Goal: Task Accomplishment & Management: Manage account settings

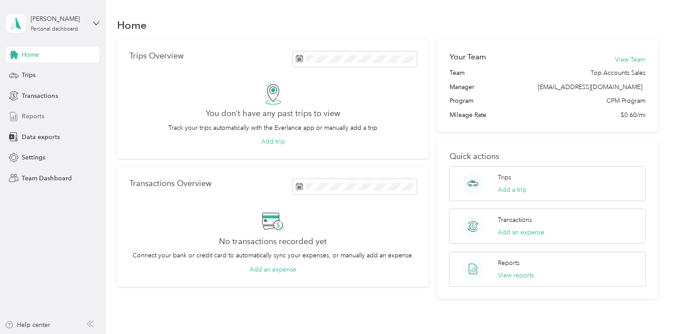
click at [42, 115] on span "Reports" at bounding box center [33, 116] width 23 height 9
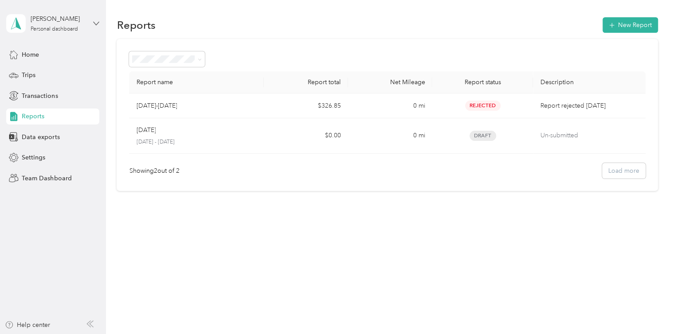
click at [96, 24] on icon at bounding box center [96, 23] width 6 height 6
click at [59, 72] on div "Team dashboard" at bounding box center [37, 72] width 47 height 9
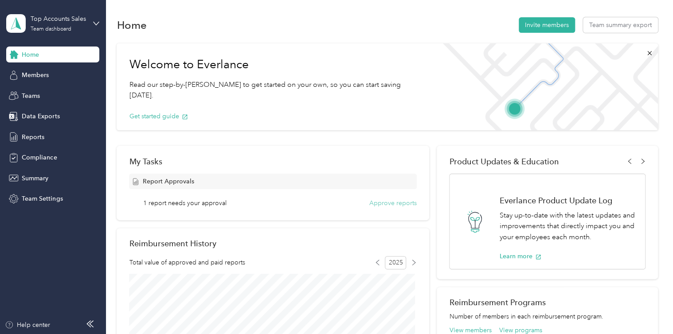
click at [374, 203] on button "Approve reports" at bounding box center [392, 203] width 47 height 9
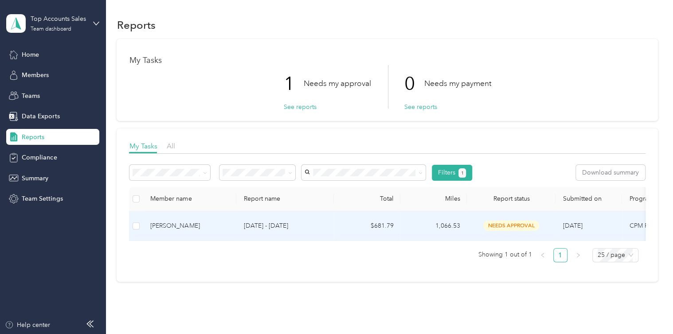
click at [227, 224] on div "[PERSON_NAME]" at bounding box center [189, 226] width 79 height 10
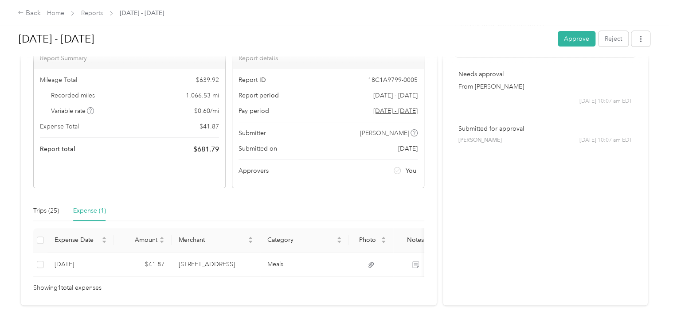
scroll to position [89, 0]
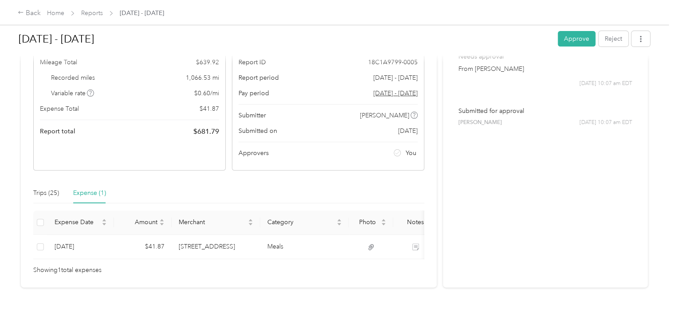
click at [95, 188] on div "Expense (1)" at bounding box center [89, 193] width 33 height 10
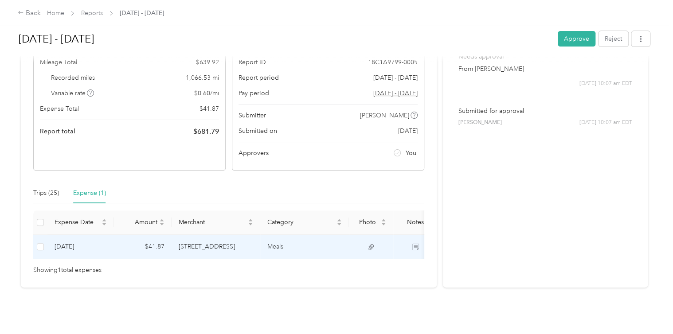
click at [372, 244] on icon at bounding box center [370, 247] width 5 height 6
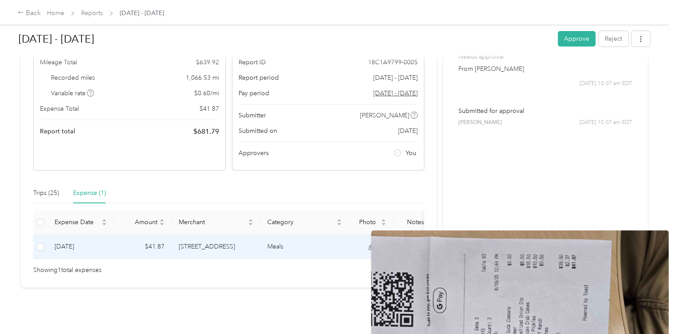
click at [372, 244] on icon at bounding box center [370, 247] width 5 height 6
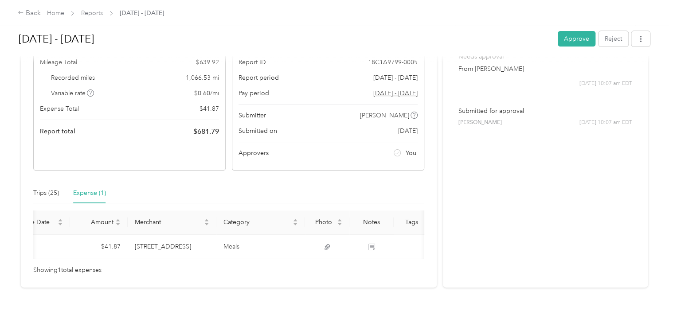
scroll to position [0, 44]
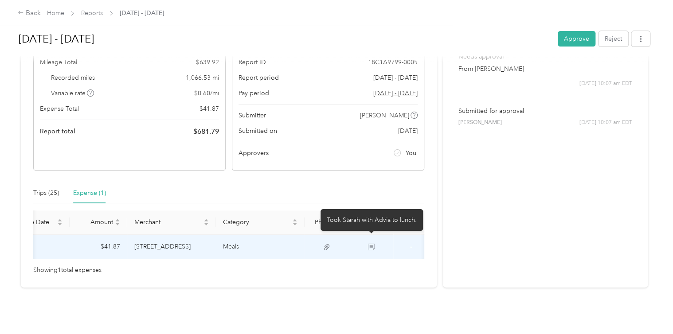
click at [372, 244] on icon at bounding box center [371, 247] width 7 height 7
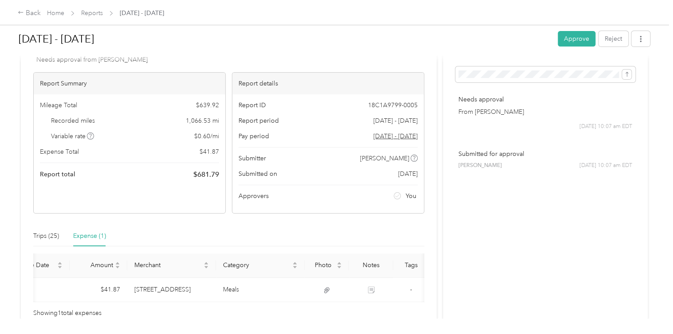
scroll to position [89, 0]
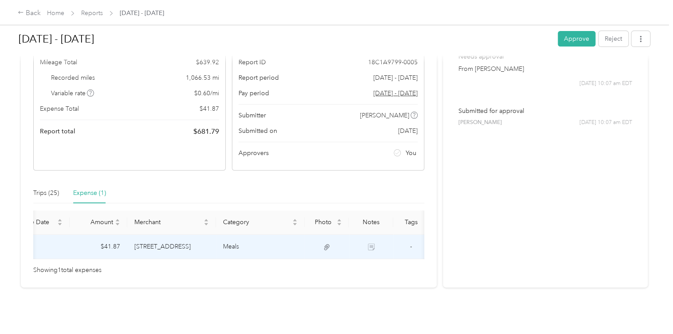
click at [326, 244] on icon at bounding box center [326, 247] width 5 height 6
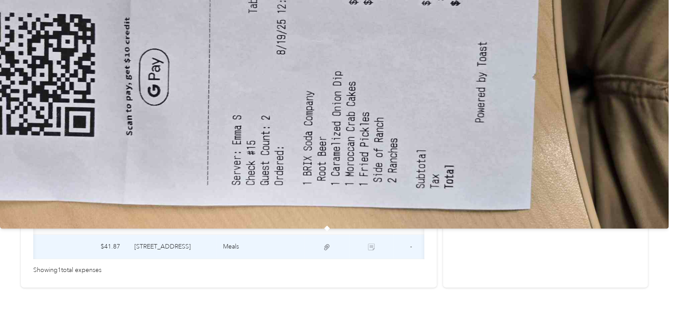
click at [378, 4] on img at bounding box center [334, 74] width 669 height 309
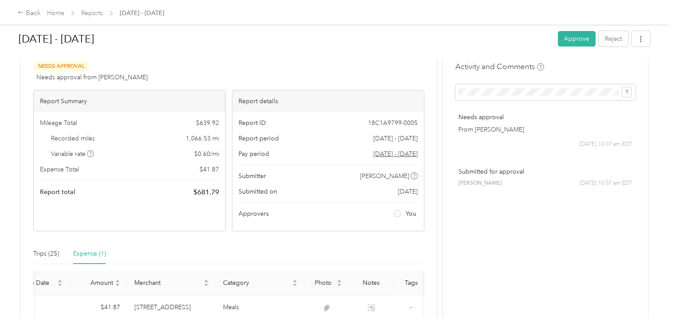
scroll to position [20, 0]
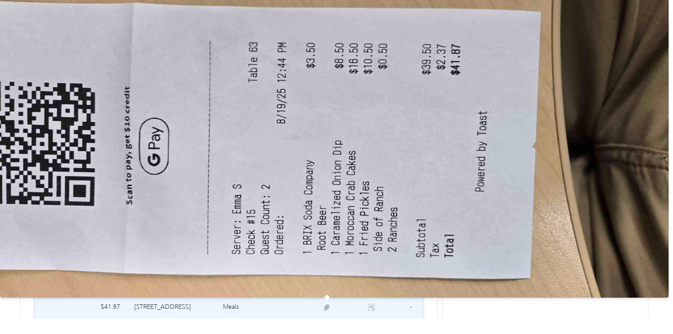
click at [325, 306] on icon at bounding box center [327, 308] width 8 height 8
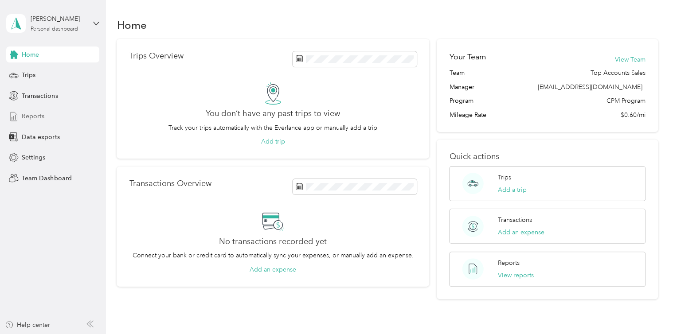
click at [35, 119] on span "Reports" at bounding box center [33, 116] width 23 height 9
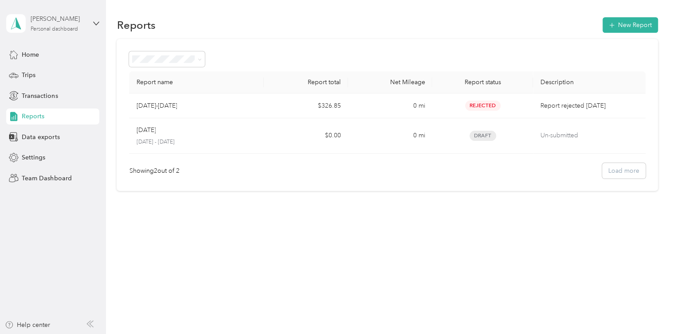
click at [82, 21] on div "[PERSON_NAME]" at bounding box center [58, 18] width 55 height 9
click at [38, 78] on div "Team dashboard Personal dashboard Log out" at bounding box center [100, 91] width 174 height 56
click at [92, 25] on div "[PERSON_NAME] Personal dashboard" at bounding box center [52, 23] width 93 height 31
click at [39, 76] on div "Team dashboard" at bounding box center [100, 69] width 174 height 16
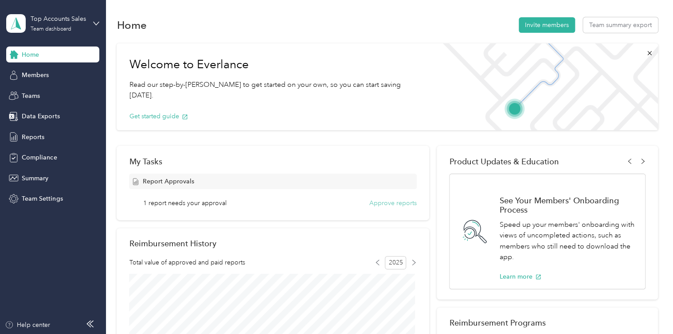
click at [390, 205] on button "Approve reports" at bounding box center [392, 203] width 47 height 9
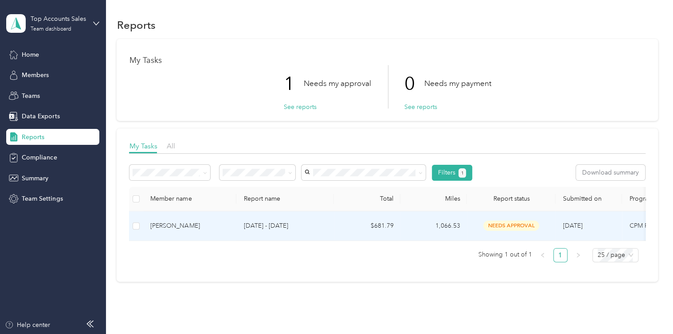
click at [367, 225] on td "$681.79" at bounding box center [367, 227] width 67 height 30
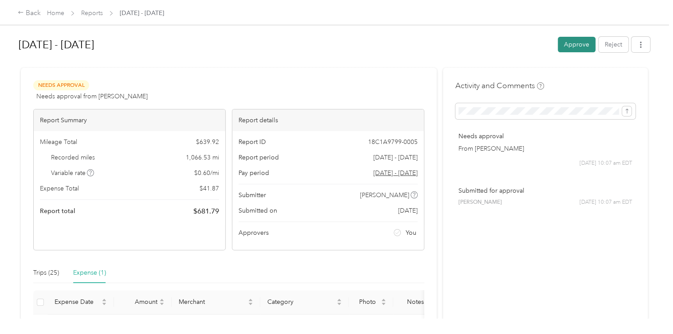
click at [576, 49] on button "Approve" at bounding box center [577, 45] width 38 height 16
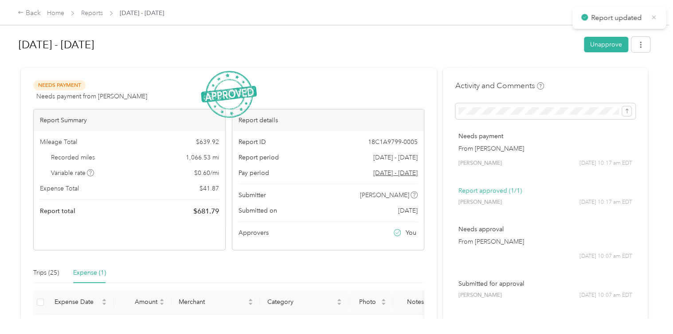
click at [655, 19] on icon at bounding box center [654, 17] width 7 height 8
